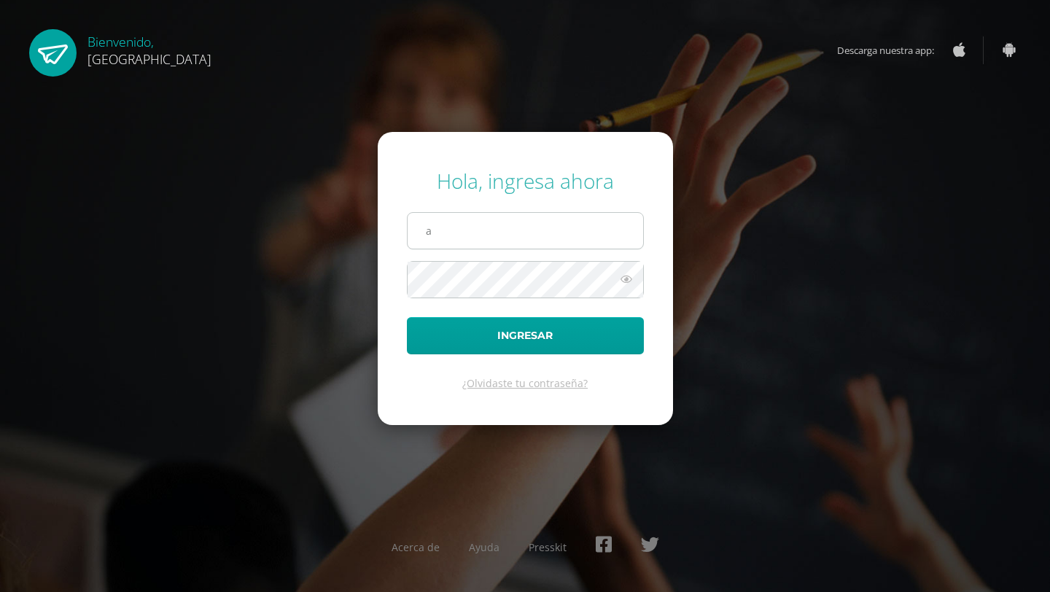
type input "[EMAIL_ADDRESS][DOMAIN_NAME]"
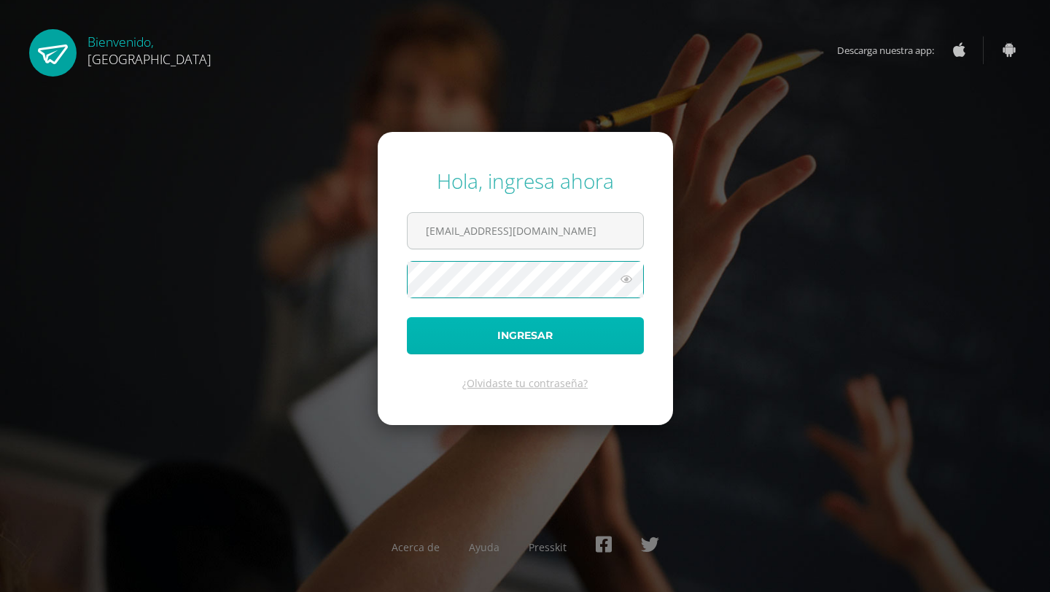
click at [540, 341] on button "Ingresar" at bounding box center [525, 335] width 237 height 37
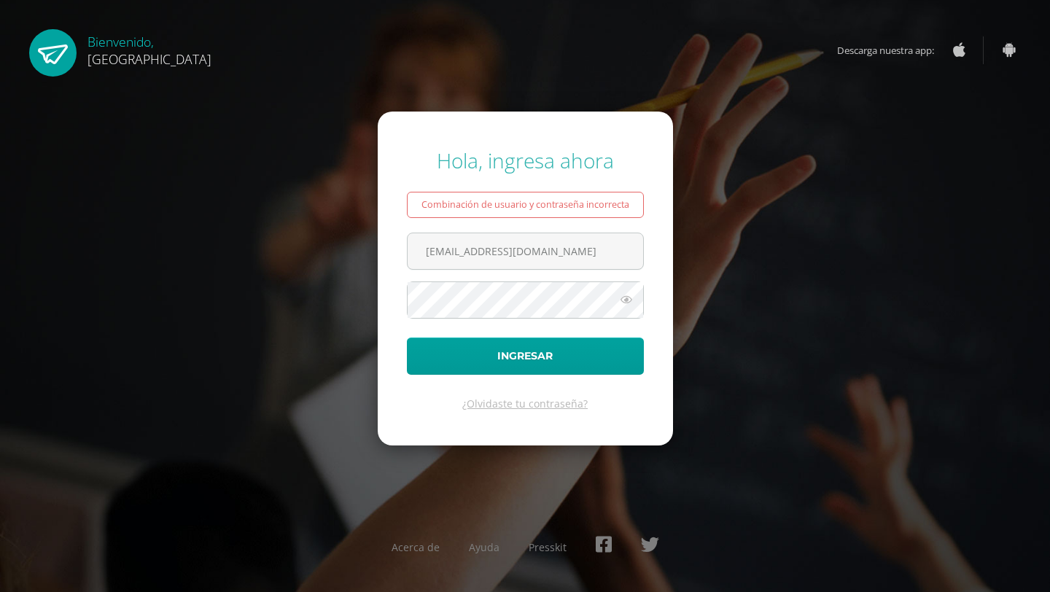
click at [625, 302] on icon at bounding box center [626, 300] width 19 height 18
click at [526, 357] on button "Ingresar" at bounding box center [525, 356] width 237 height 37
click at [509, 408] on link "¿Olvidaste tu contraseña?" at bounding box center [524, 404] width 125 height 14
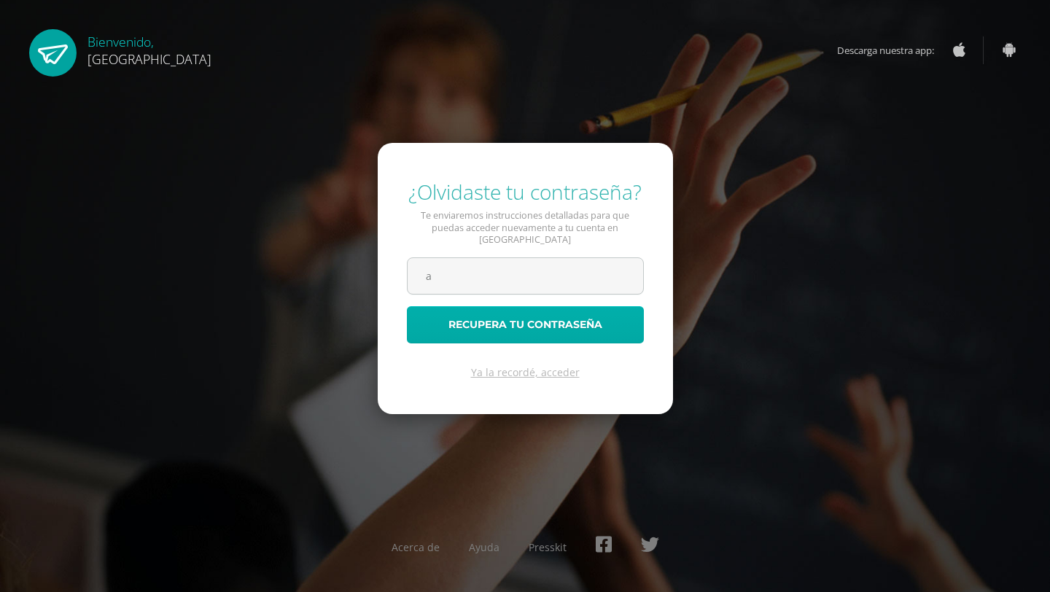
type input "[EMAIL_ADDRESS][DOMAIN_NAME]"
click at [554, 320] on button "Recupera tu contraseña" at bounding box center [525, 324] width 237 height 37
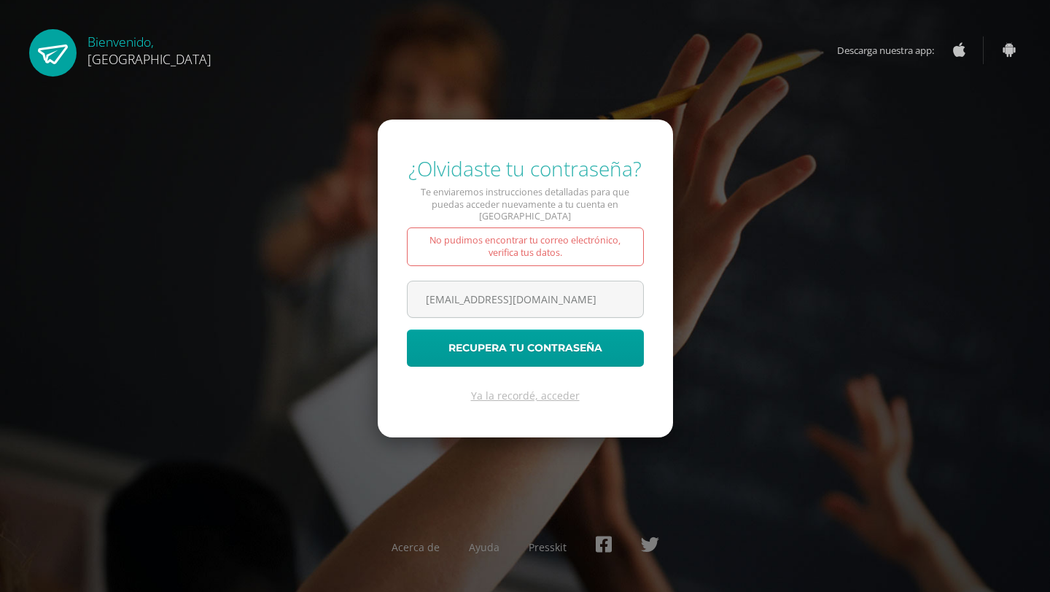
click at [582, 237] on div "No pudimos encontrar tu correo electrónico, verifica tus datos." at bounding box center [525, 247] width 237 height 39
click at [573, 290] on input "[EMAIL_ADDRESS][DOMAIN_NAME]" at bounding box center [526, 300] width 236 height 36
click at [609, 241] on div "No pudimos encontrar tu correo electrónico, verifica tus datos." at bounding box center [525, 247] width 237 height 39
click at [580, 290] on input "[EMAIL_ADDRESS][DOMAIN_NAME]" at bounding box center [526, 300] width 236 height 36
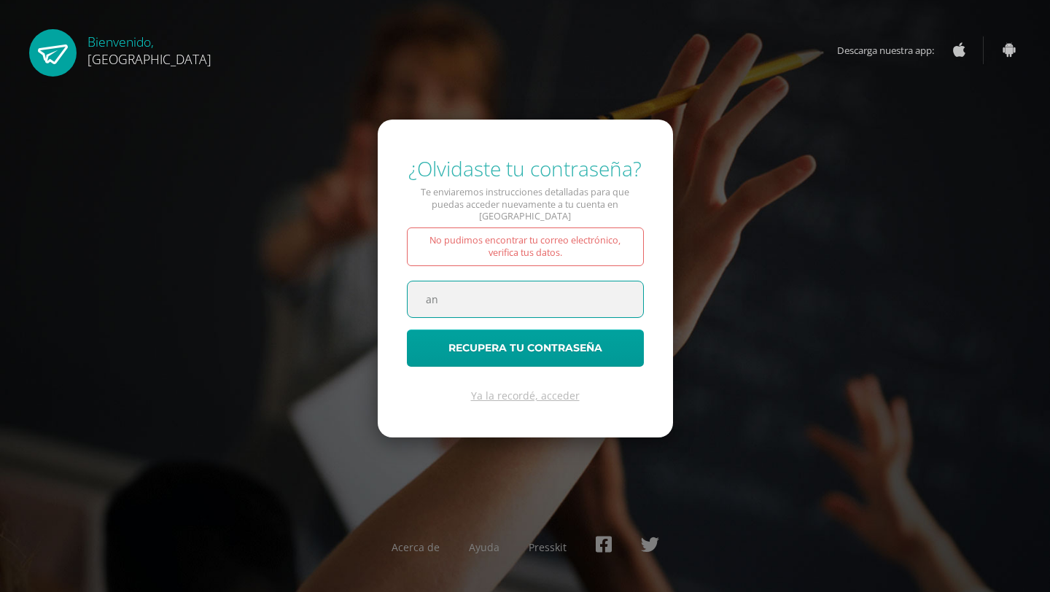
type input "a"
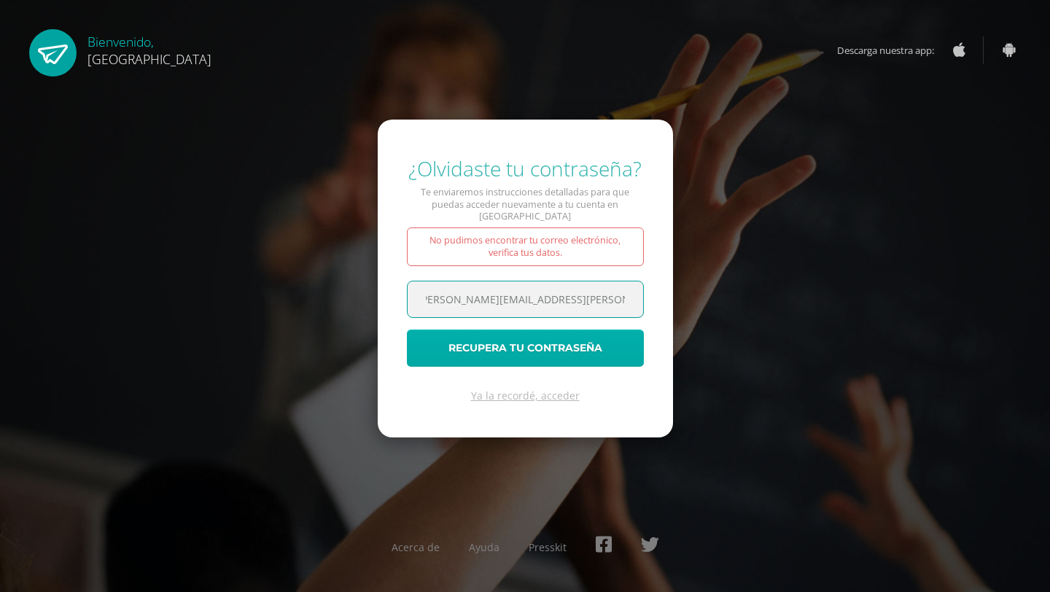
type input "angela.miranda@polymerosintegrados.com"
click at [538, 341] on button "Recupera tu contraseña" at bounding box center [525, 348] width 237 height 37
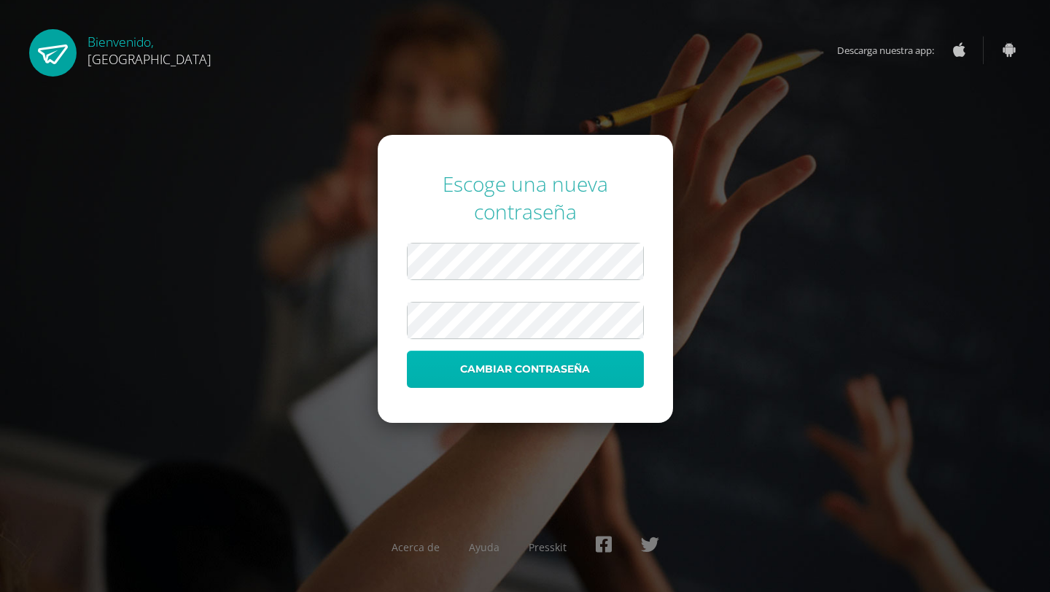
click at [530, 372] on button "Cambiar contraseña" at bounding box center [525, 369] width 237 height 37
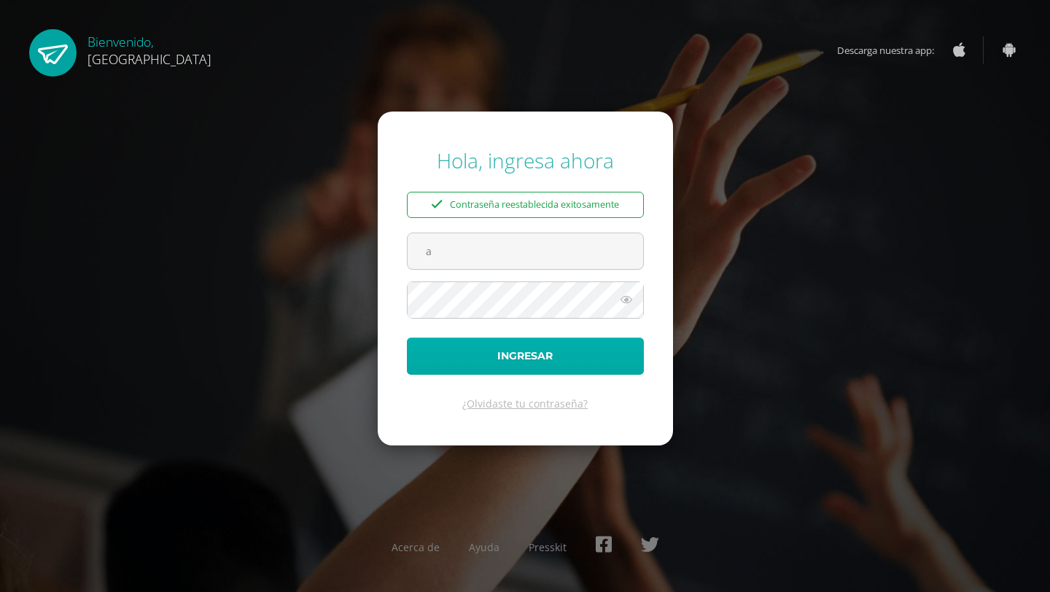
type input "[PERSON_NAME][EMAIL_ADDRESS][DOMAIN_NAME]"
click at [510, 354] on button "Ingresar" at bounding box center [525, 356] width 237 height 37
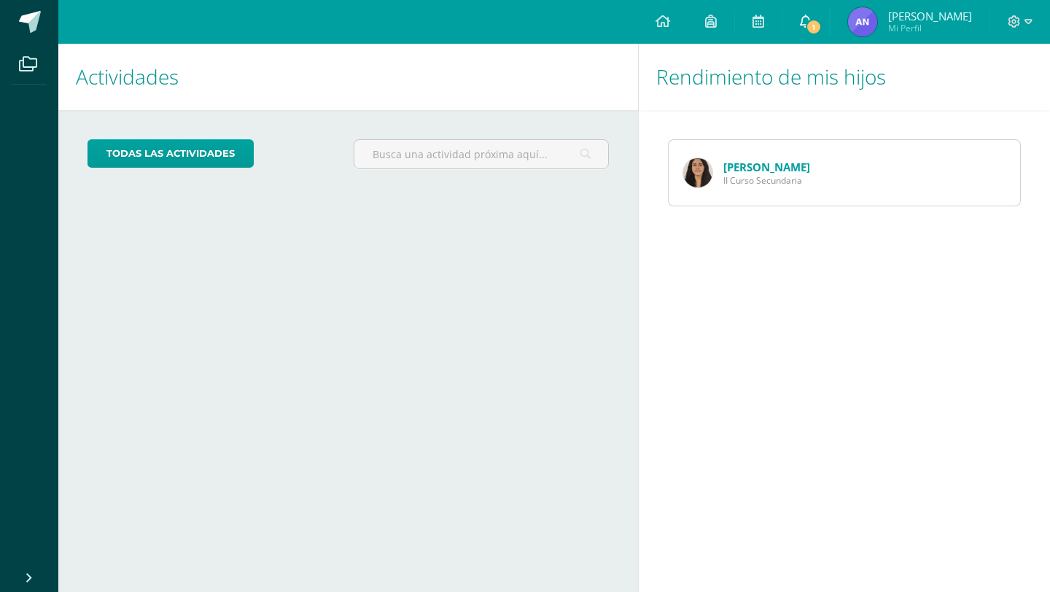
click at [821, 24] on span "1" at bounding box center [814, 27] width 16 height 16
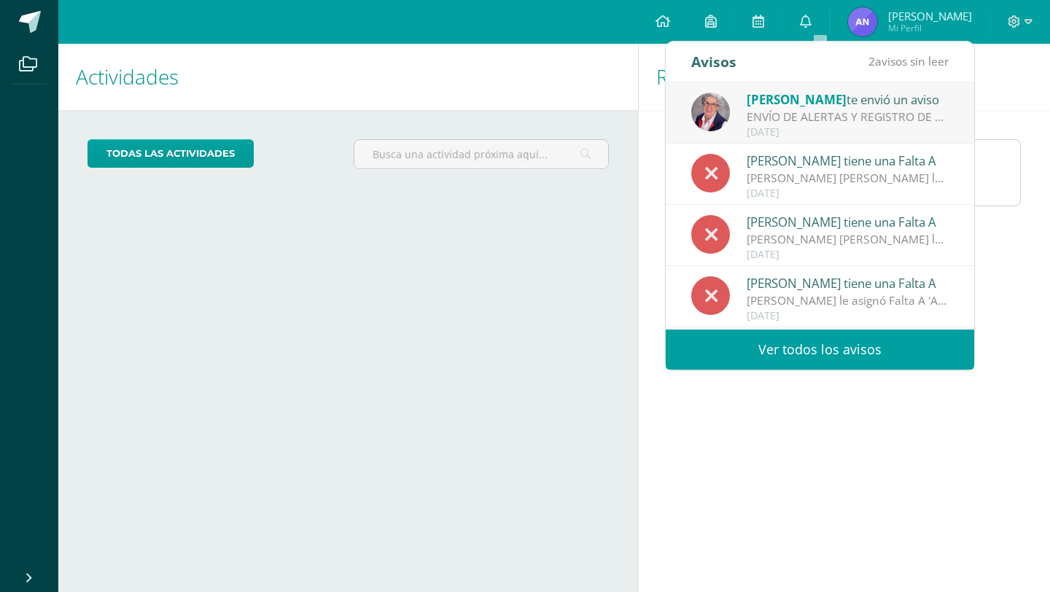
click at [837, 346] on link "Ver todos los avisos" at bounding box center [820, 350] width 309 height 40
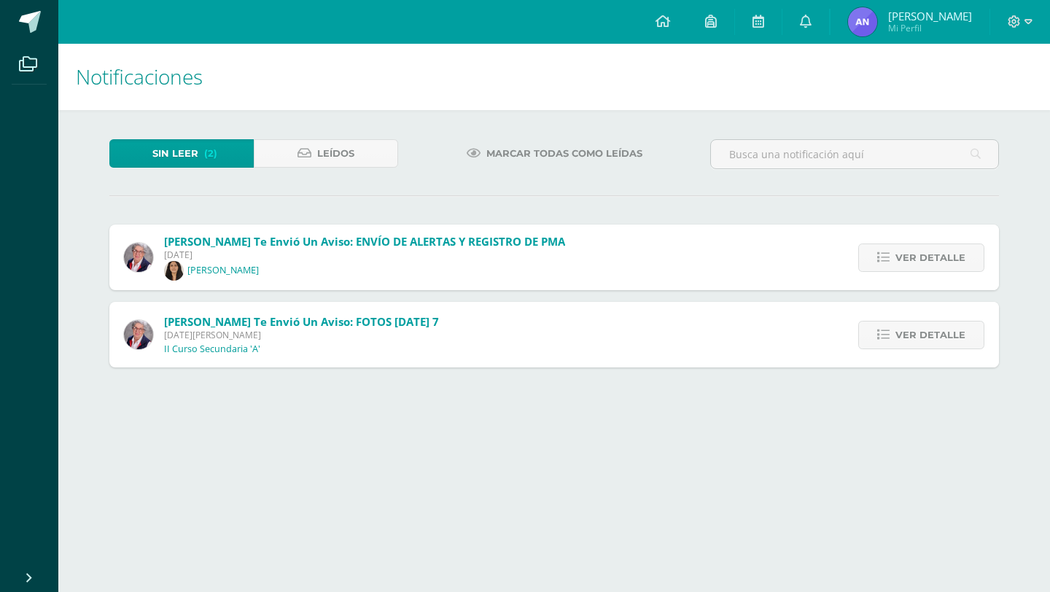
click at [229, 153] on link "Sin leer (2)" at bounding box center [181, 153] width 144 height 28
click at [276, 260] on span "Jueves 17 de Julio de 2025" at bounding box center [364, 255] width 401 height 12
click at [930, 259] on span "Ver detalle" at bounding box center [931, 257] width 70 height 27
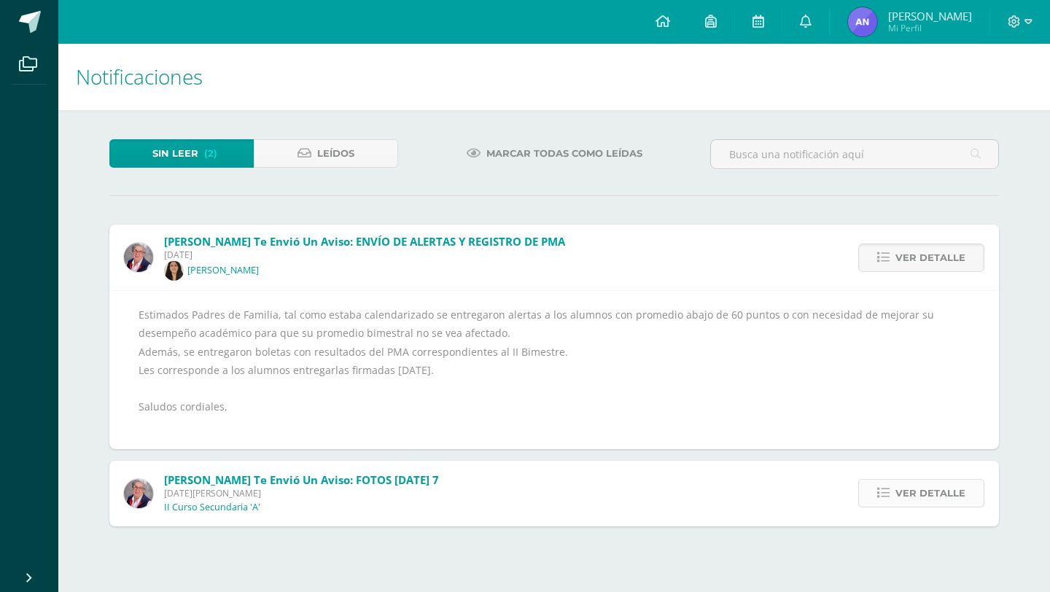
click at [952, 488] on span "Ver detalle" at bounding box center [931, 493] width 70 height 27
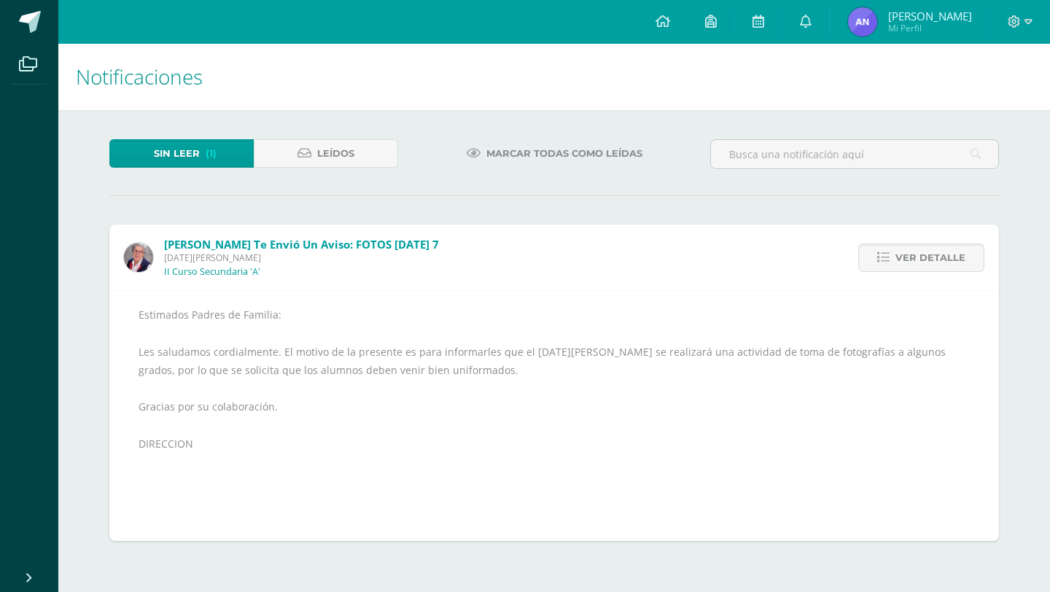
click at [208, 145] on span "(1)" at bounding box center [211, 153] width 11 height 27
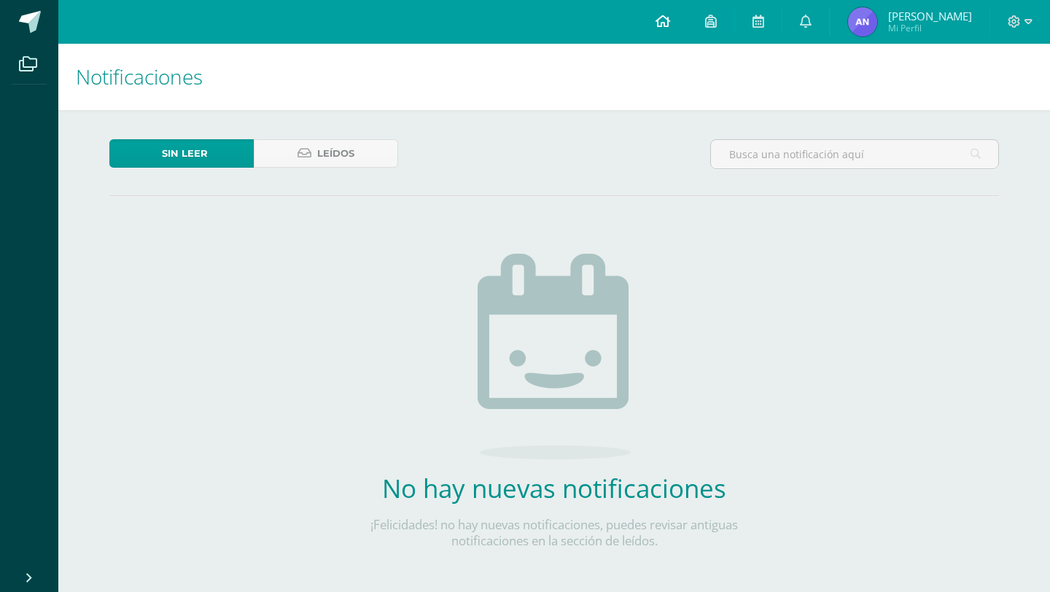
click at [670, 26] on icon at bounding box center [663, 21] width 15 height 13
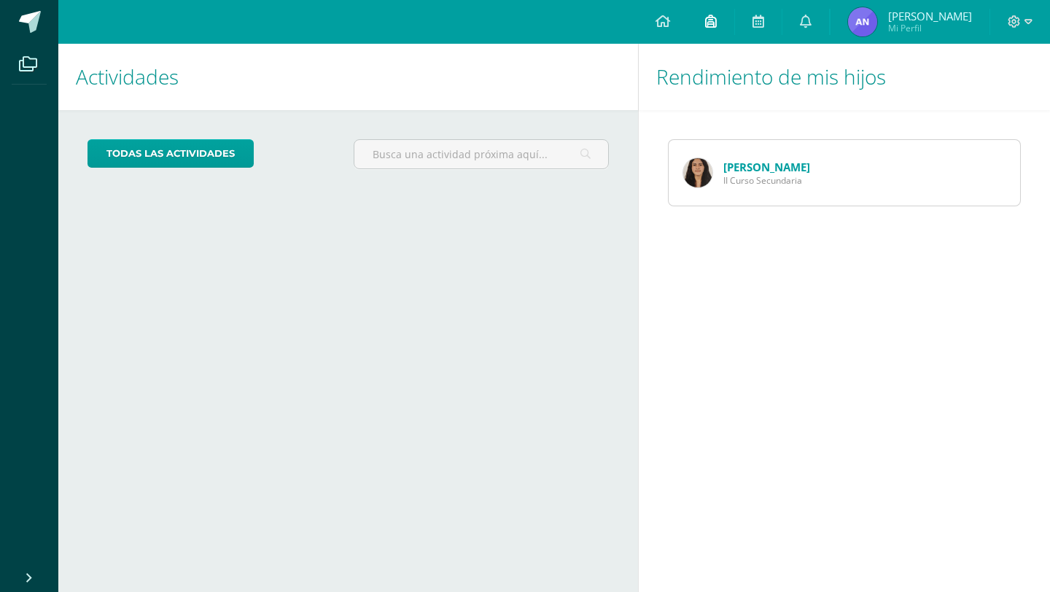
click at [717, 27] on icon at bounding box center [711, 21] width 12 height 13
click at [764, 20] on icon at bounding box center [759, 21] width 12 height 13
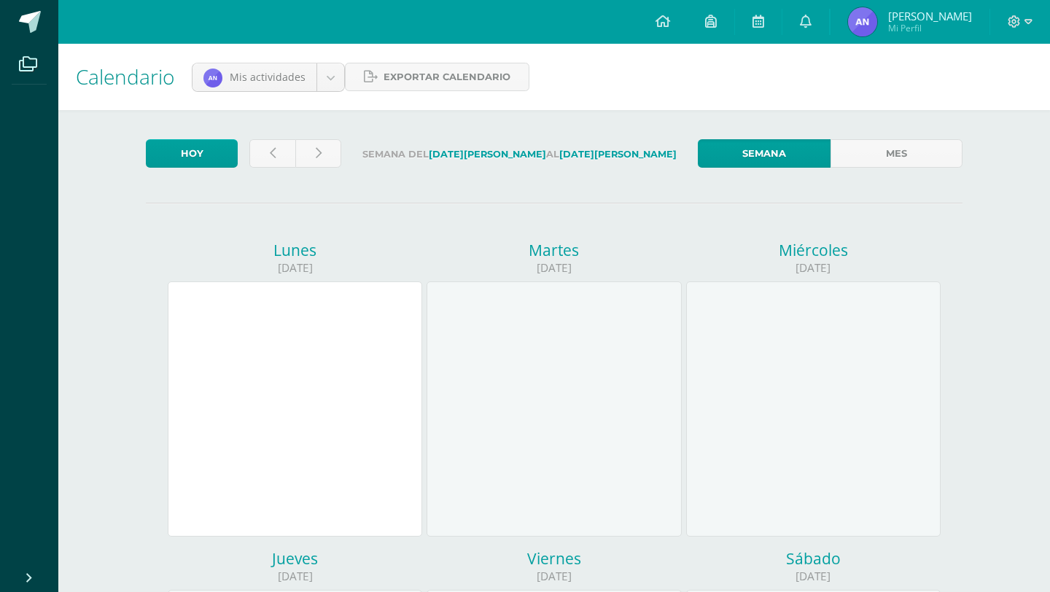
click at [876, 23] on img at bounding box center [862, 21] width 29 height 29
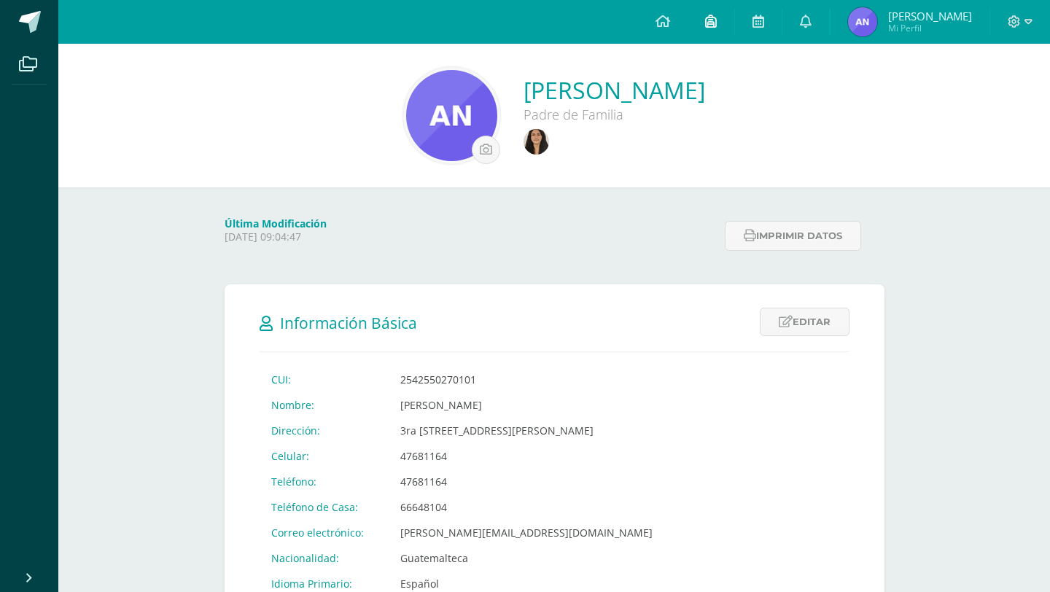
click at [717, 26] on icon at bounding box center [711, 21] width 12 height 13
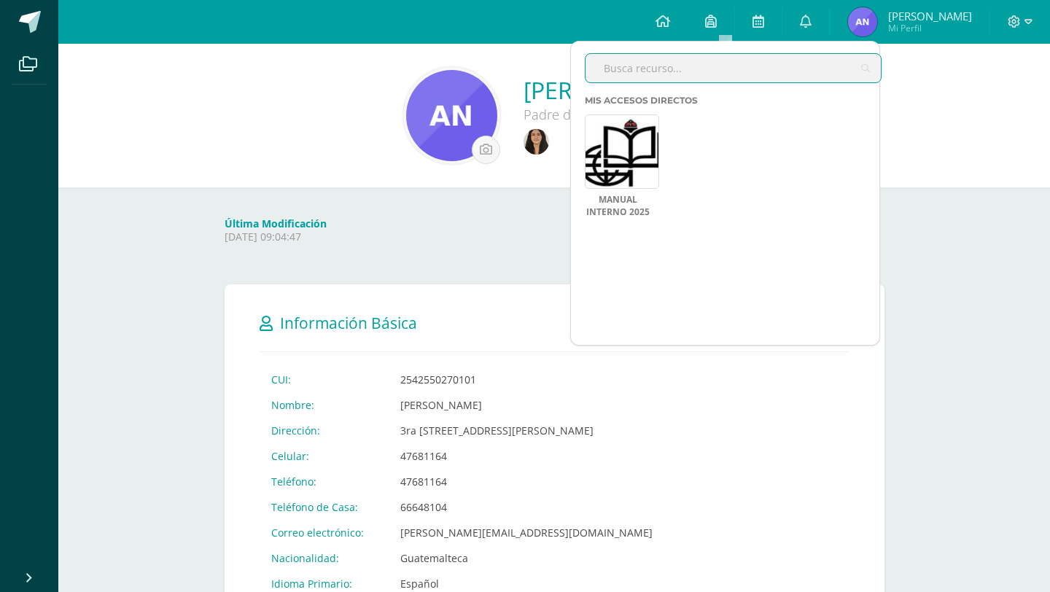
click at [702, 71] on input "text" at bounding box center [733, 68] width 295 height 28
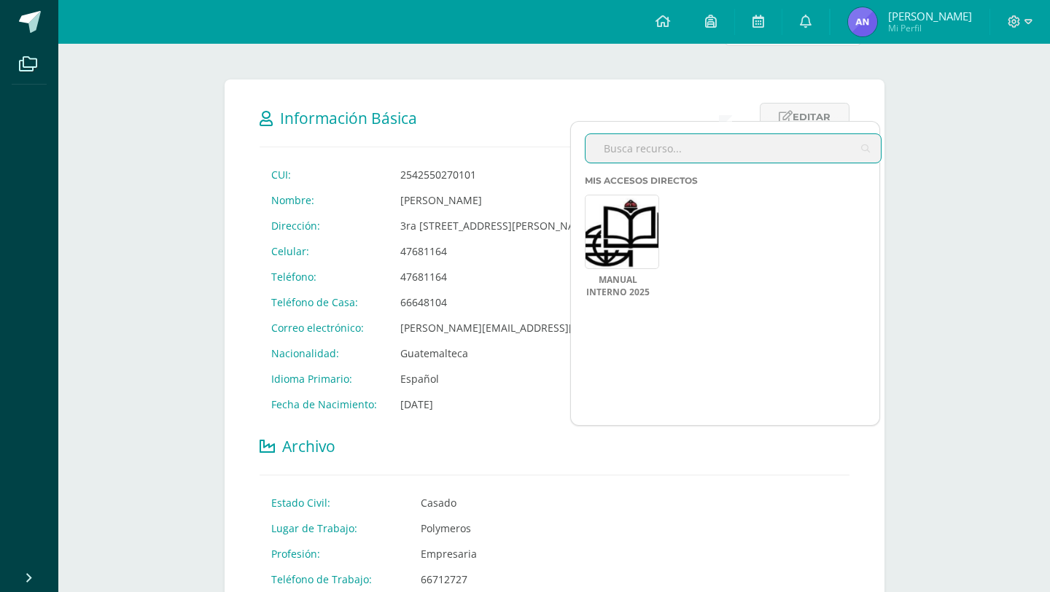
scroll to position [201, 0]
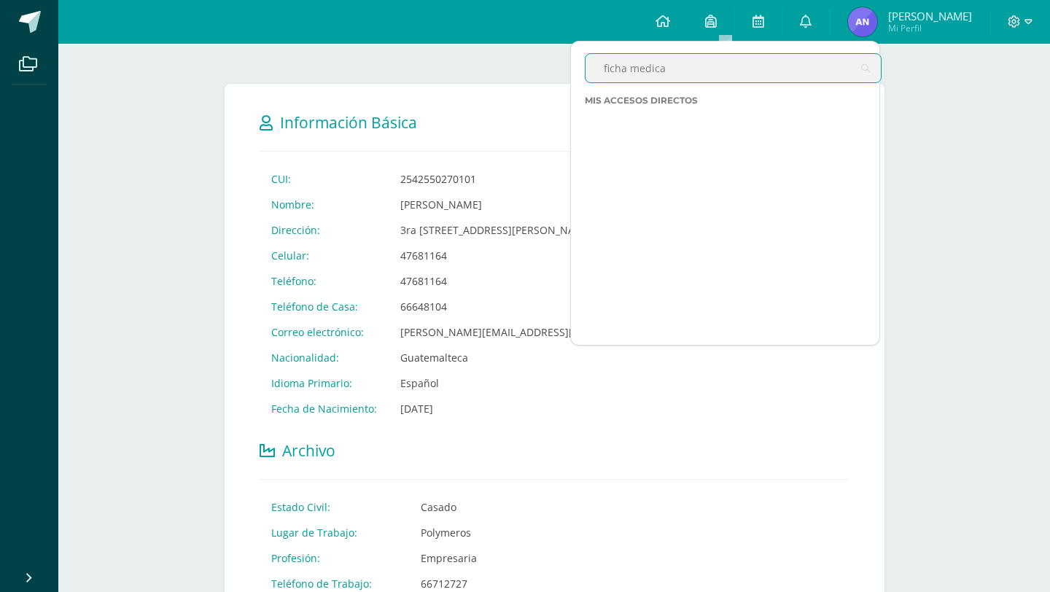
click at [724, 129] on div "Mis accesos directos Manual Interno 2025 Aún no hay accesos directos a los que …" at bounding box center [739, 220] width 309 height 250
click at [704, 98] on div "Mis accesos directos" at bounding box center [739, 101] width 309 height 12
click at [698, 71] on input "ficha medica" at bounding box center [733, 68] width 295 height 28
type input "f"
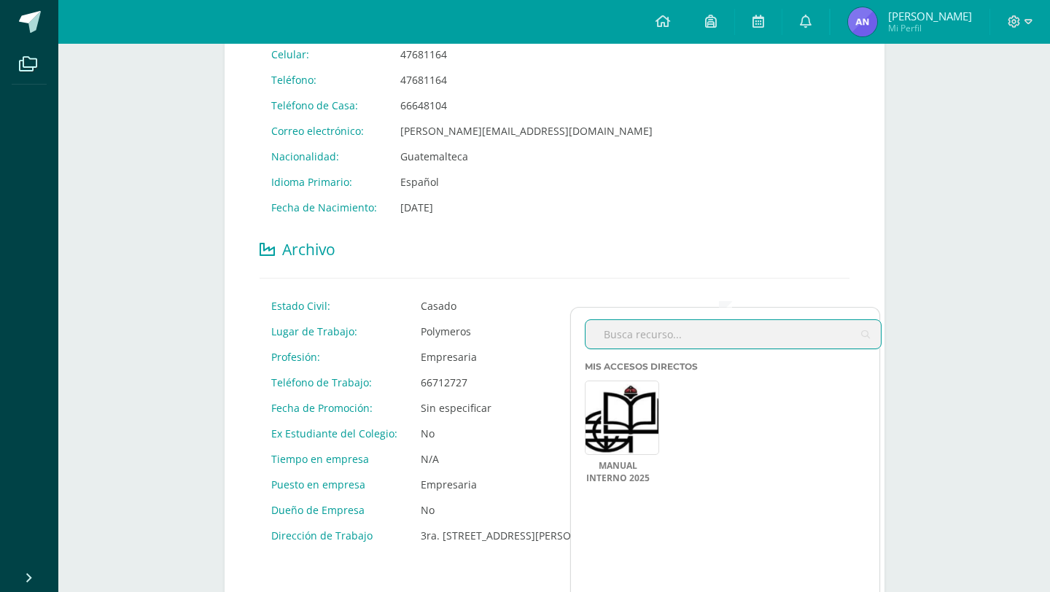
scroll to position [0, 0]
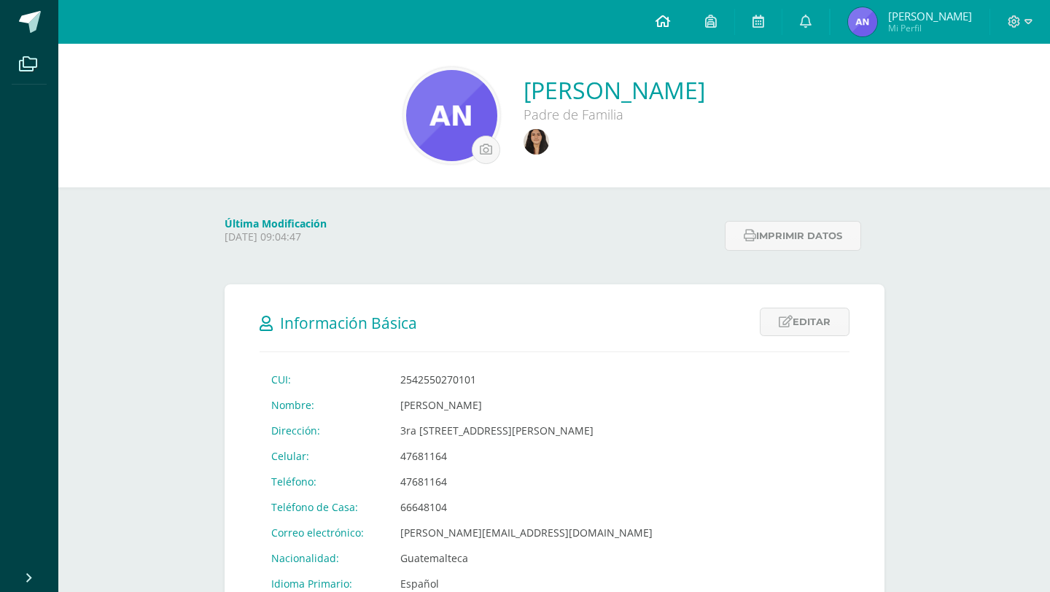
click at [670, 20] on icon at bounding box center [663, 21] width 15 height 13
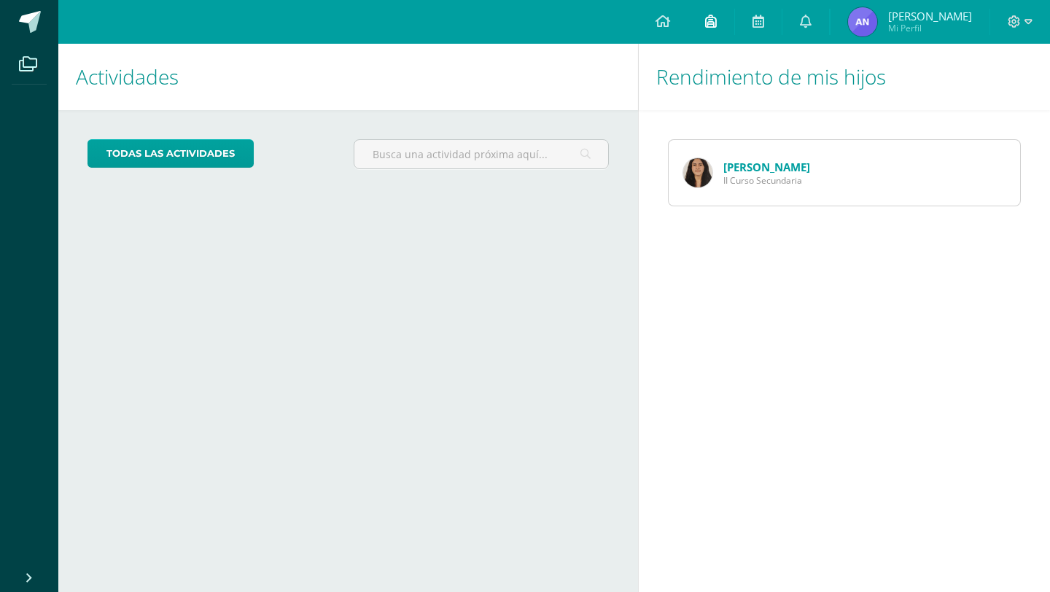
click at [717, 23] on icon at bounding box center [711, 21] width 12 height 13
